Goal: Find specific page/section: Find specific page/section

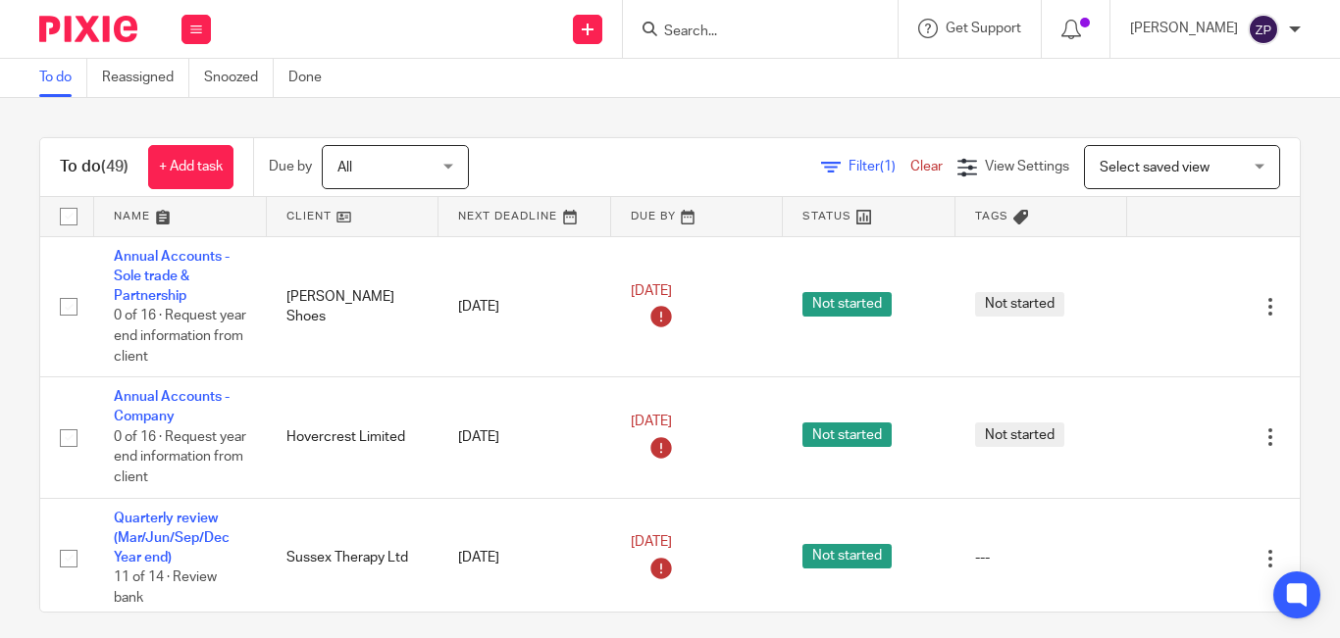
click at [764, 32] on input "Search" at bounding box center [750, 33] width 177 height 18
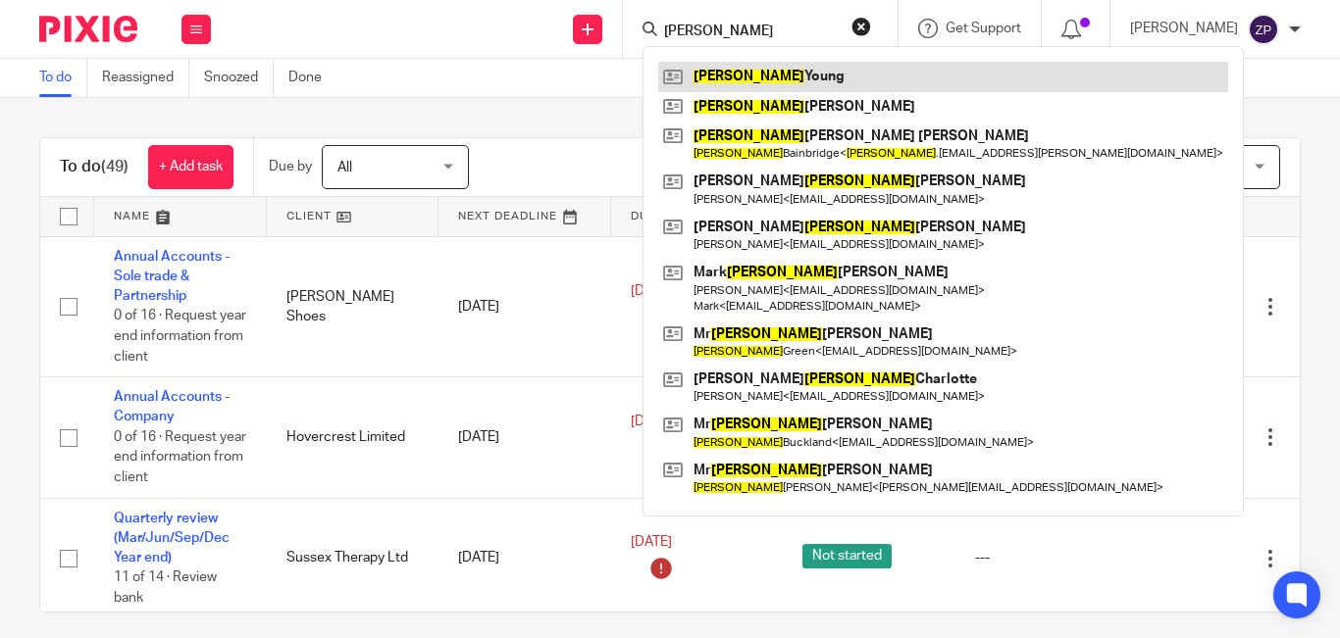
type input "[PERSON_NAME]"
click at [778, 81] on link at bounding box center [943, 76] width 570 height 29
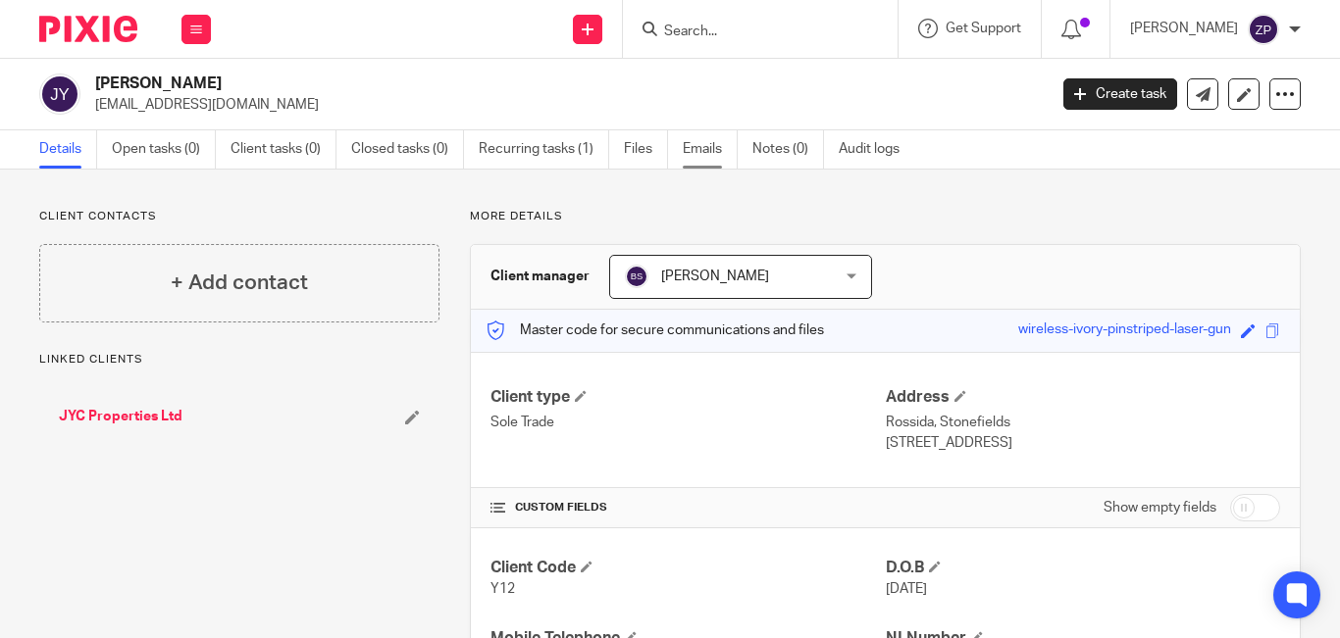
click at [708, 152] on link "Emails" at bounding box center [710, 149] width 55 height 38
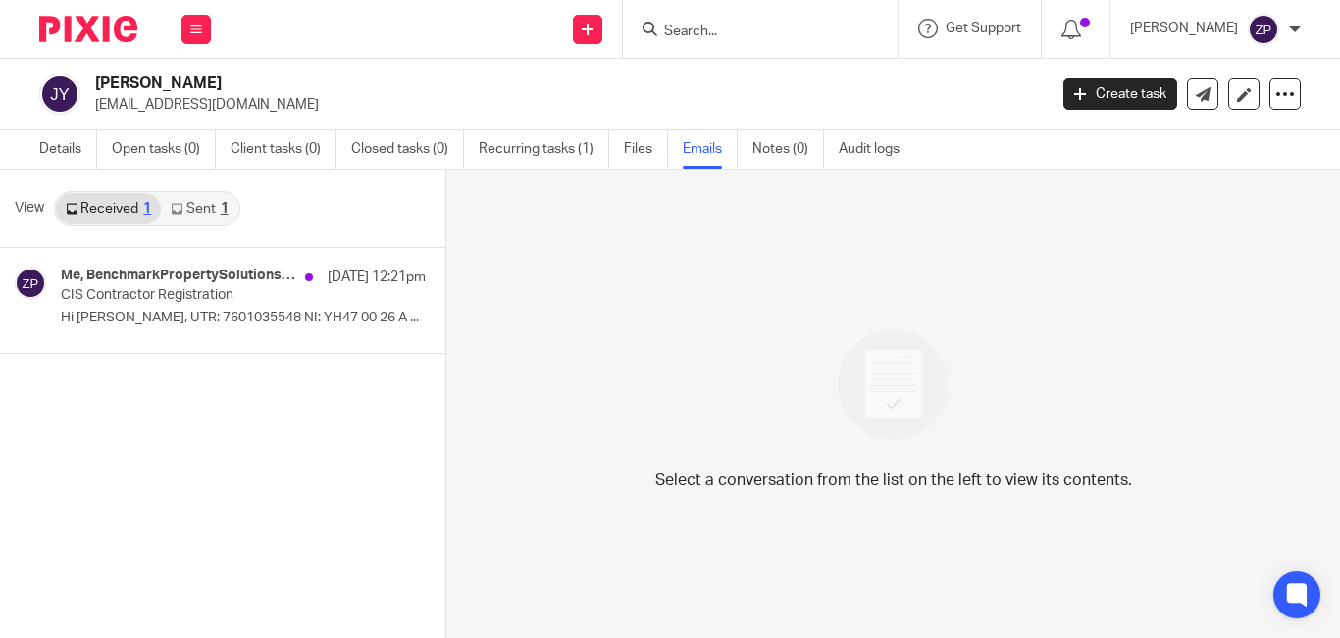
click at [202, 210] on link "Sent 1" at bounding box center [199, 208] width 76 height 31
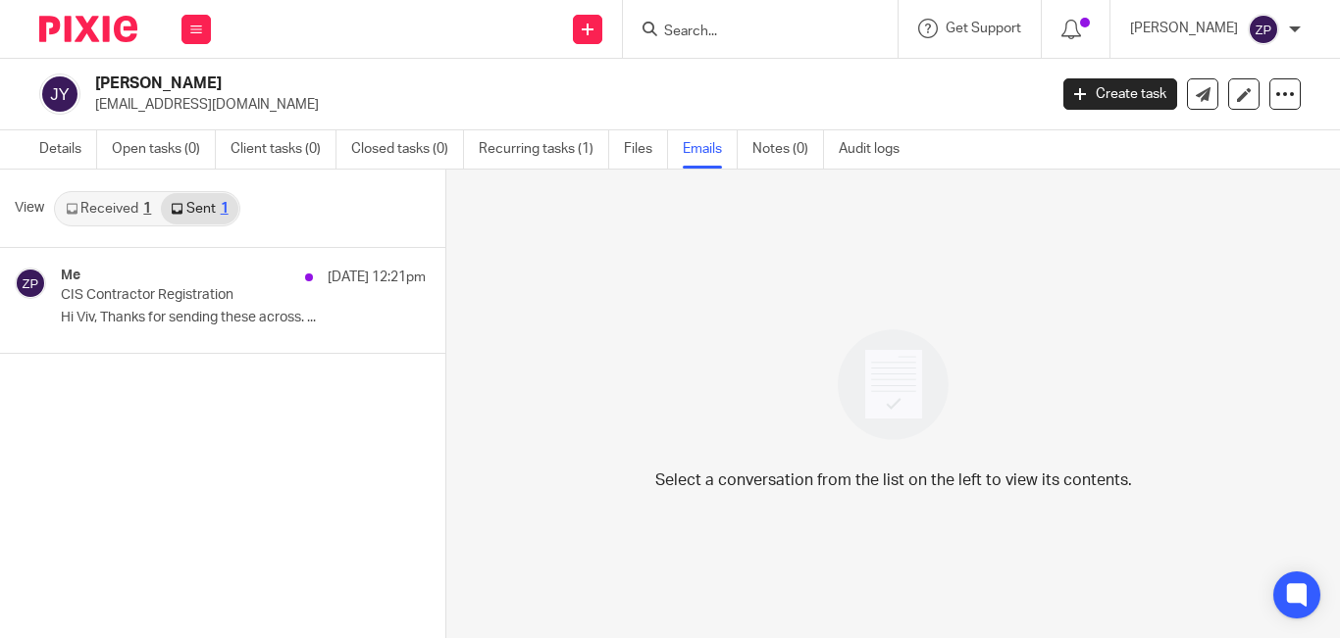
click at [120, 214] on link "Received 1" at bounding box center [108, 208] width 105 height 31
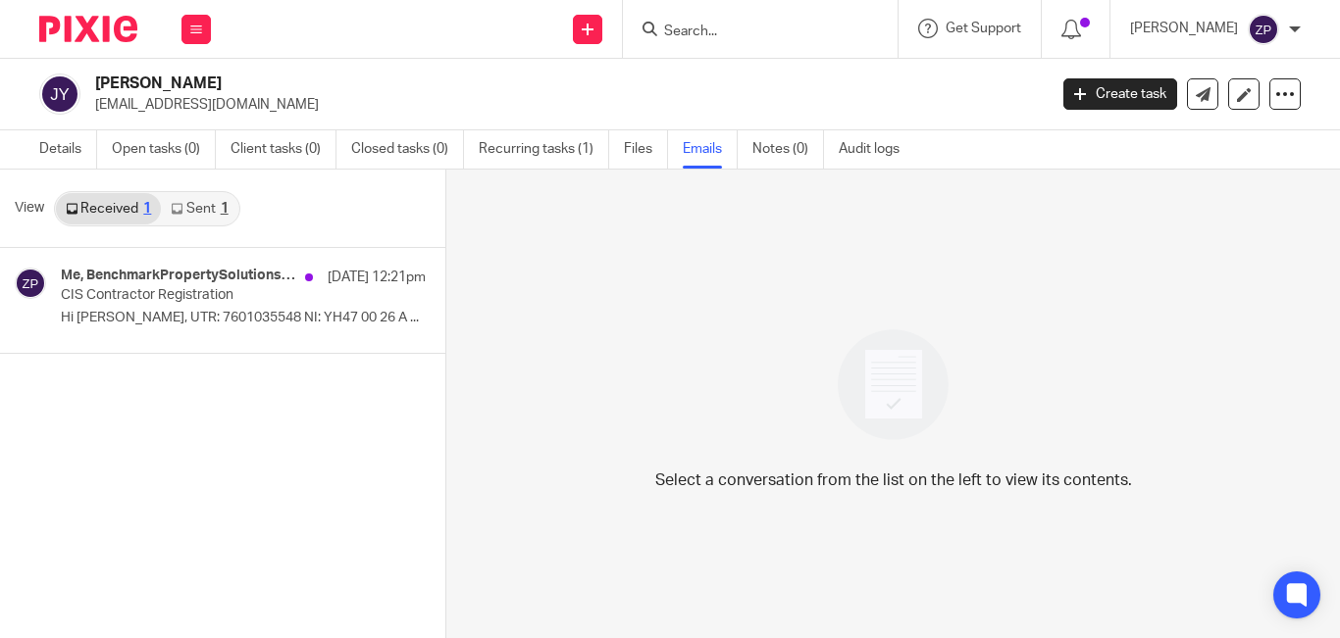
click at [117, 25] on img at bounding box center [88, 29] width 98 height 26
